Goal: Task Accomplishment & Management: Manage account settings

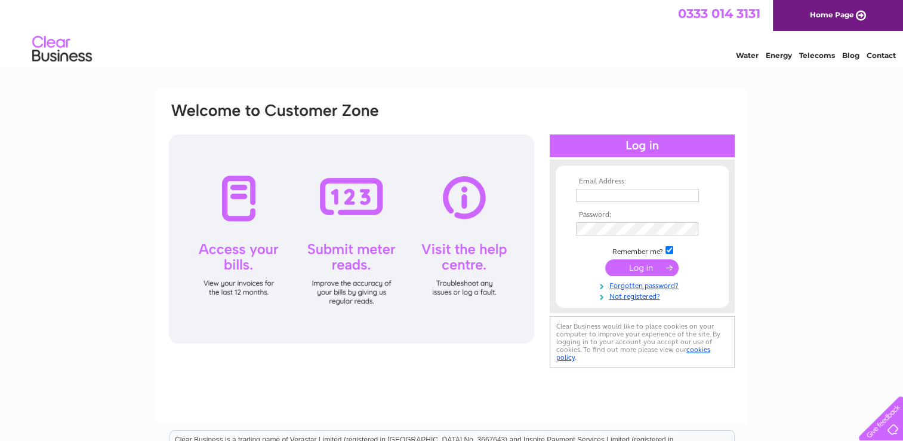
type input "[EMAIL_ADDRESS][DOMAIN_NAME]"
click at [632, 270] on input "submit" at bounding box center [641, 267] width 73 height 17
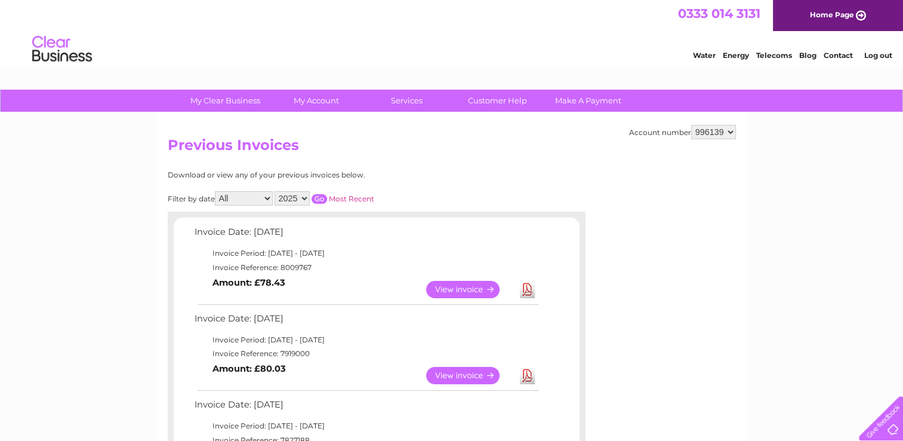
click at [465, 289] on link "View" at bounding box center [470, 289] width 88 height 17
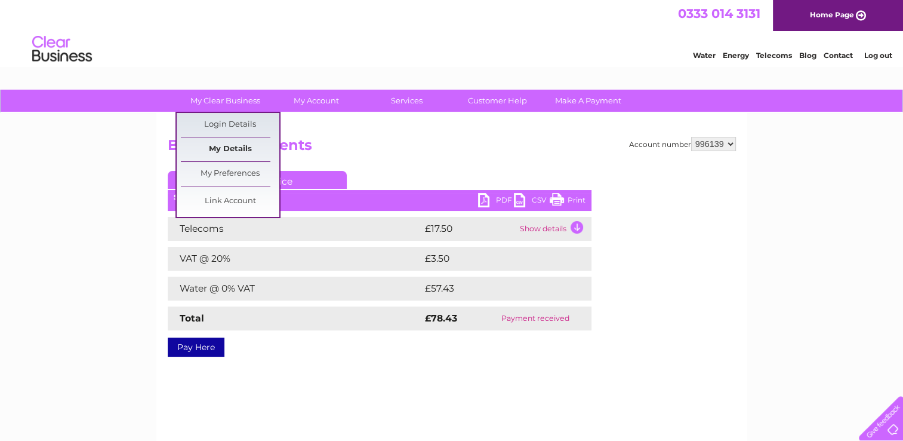
click at [232, 147] on link "My Details" at bounding box center [230, 149] width 99 height 24
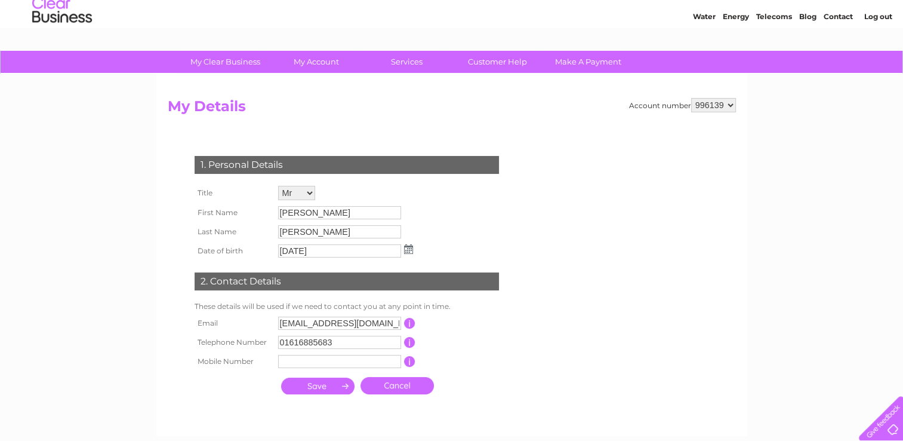
scroll to position [60, 0]
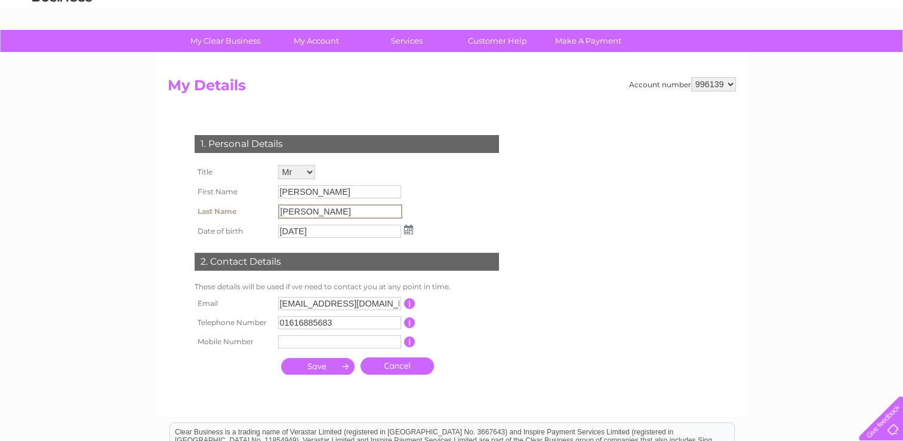
drag, startPoint x: 327, startPoint y: 209, endPoint x: 271, endPoint y: 215, distance: 56.4
click at [271, 215] on tr "Last Name [PERSON_NAME]" at bounding box center [304, 211] width 225 height 20
click at [488, 176] on div "1. Personal Details Title Mr Mrs Ms Miss Dr Rev Prof Other First Name Victor La…" at bounding box center [349, 251] width 363 height 257
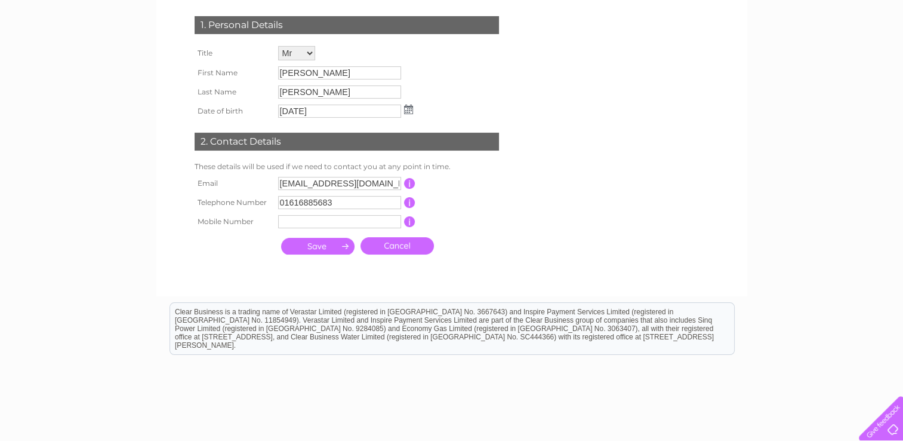
scroll to position [179, 0]
click at [329, 183] on input "thisledomezz22@gmail.com" at bounding box center [340, 183] width 124 height 14
type input "[EMAIL_ADDRESS][DOMAIN_NAME]"
click at [320, 248] on input "submit" at bounding box center [317, 246] width 73 height 17
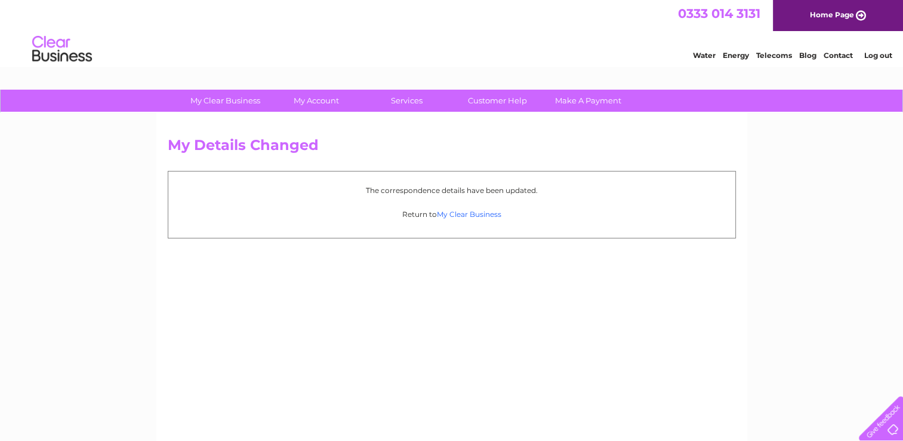
click at [454, 215] on link "My Clear Business" at bounding box center [469, 214] width 64 height 9
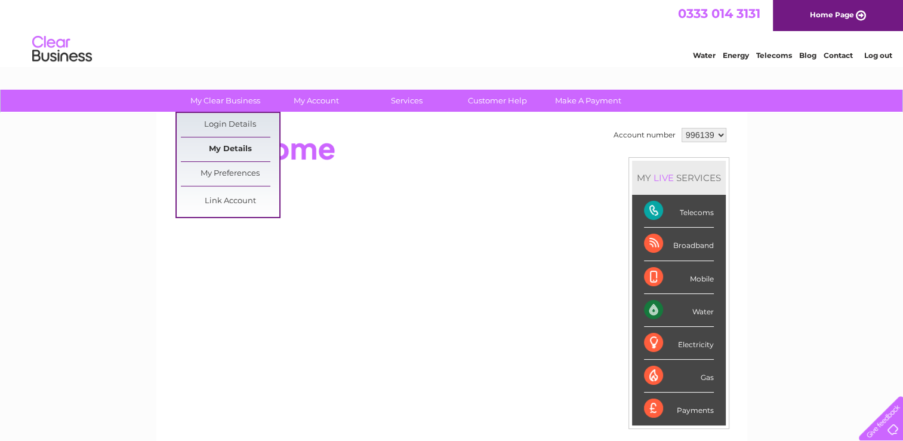
click at [228, 149] on link "My Details" at bounding box center [230, 149] width 99 height 24
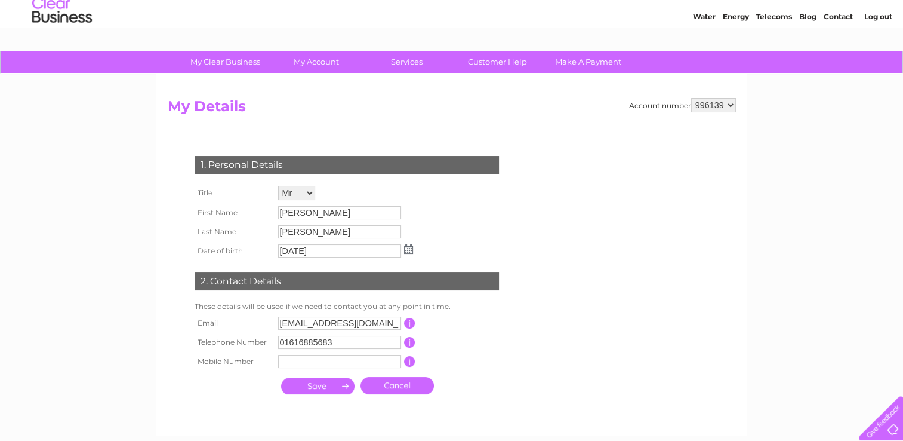
scroll to position [60, 0]
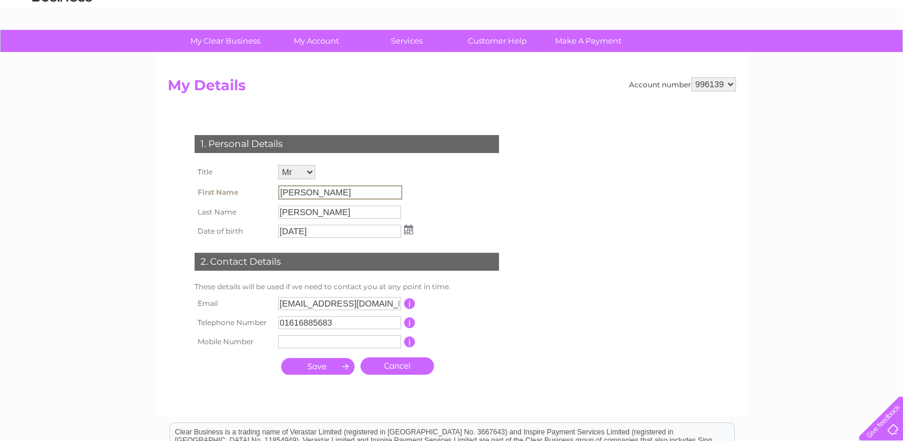
drag, startPoint x: 303, startPoint y: 189, endPoint x: 266, endPoint y: 199, distance: 38.4
click at [266, 199] on tr "First Name [PERSON_NAME]" at bounding box center [304, 192] width 225 height 20
click at [306, 190] on input "[PERSON_NAME]" at bounding box center [340, 192] width 124 height 14
click at [306, 190] on input "Victor" at bounding box center [340, 192] width 124 height 14
drag, startPoint x: 306, startPoint y: 190, endPoint x: 232, endPoint y: 199, distance: 74.7
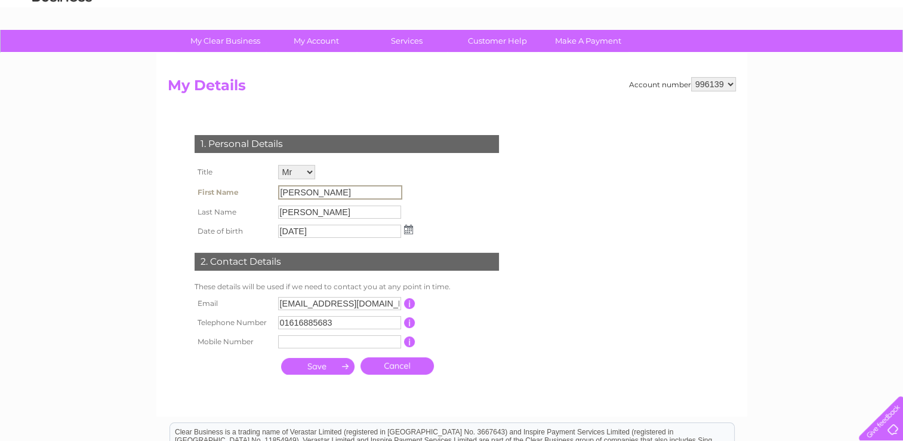
click at [232, 199] on tr "First Name Victor" at bounding box center [304, 192] width 225 height 20
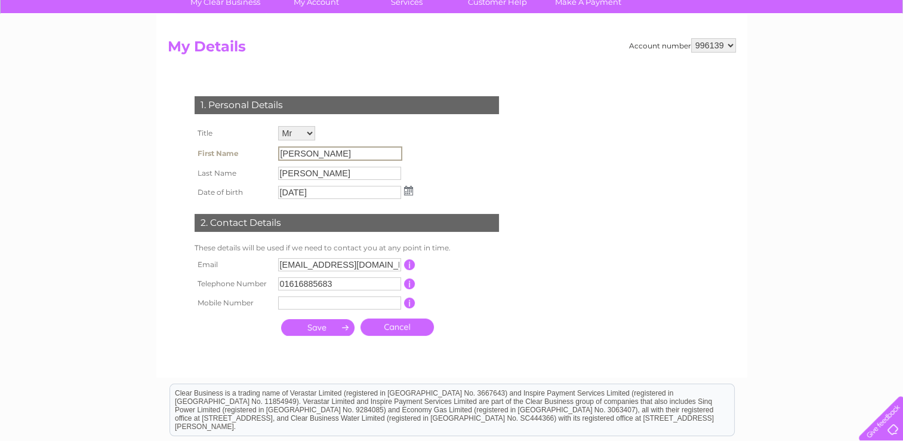
scroll to position [10, 0]
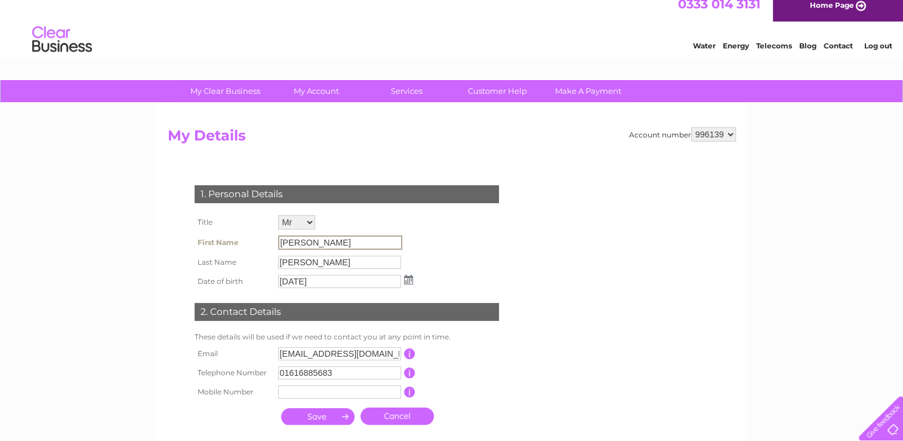
click at [481, 226] on div "1. Personal Details Title Mr Mrs Ms Miss Dr Rev Prof Other First Name Victor La…" at bounding box center [349, 301] width 363 height 257
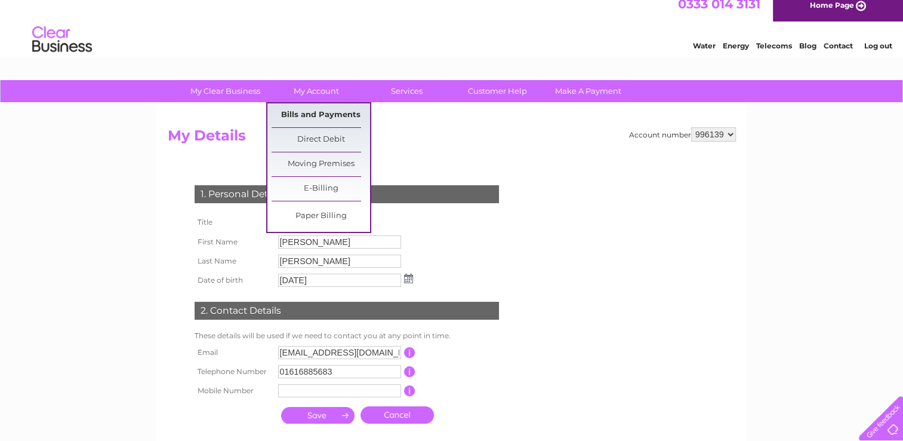
click at [303, 113] on link "Bills and Payments" at bounding box center [321, 115] width 99 height 24
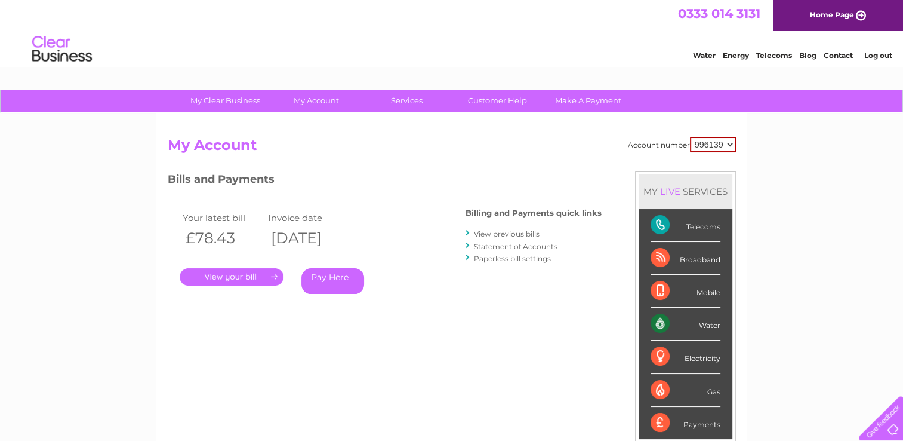
click at [219, 278] on link "." at bounding box center [232, 276] width 104 height 17
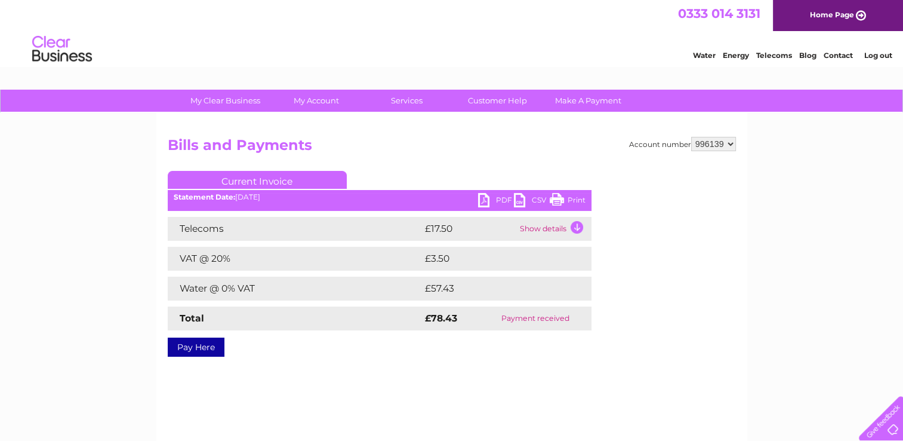
click at [490, 199] on link "PDF" at bounding box center [496, 201] width 36 height 17
